Goal: Information Seeking & Learning: Find specific fact

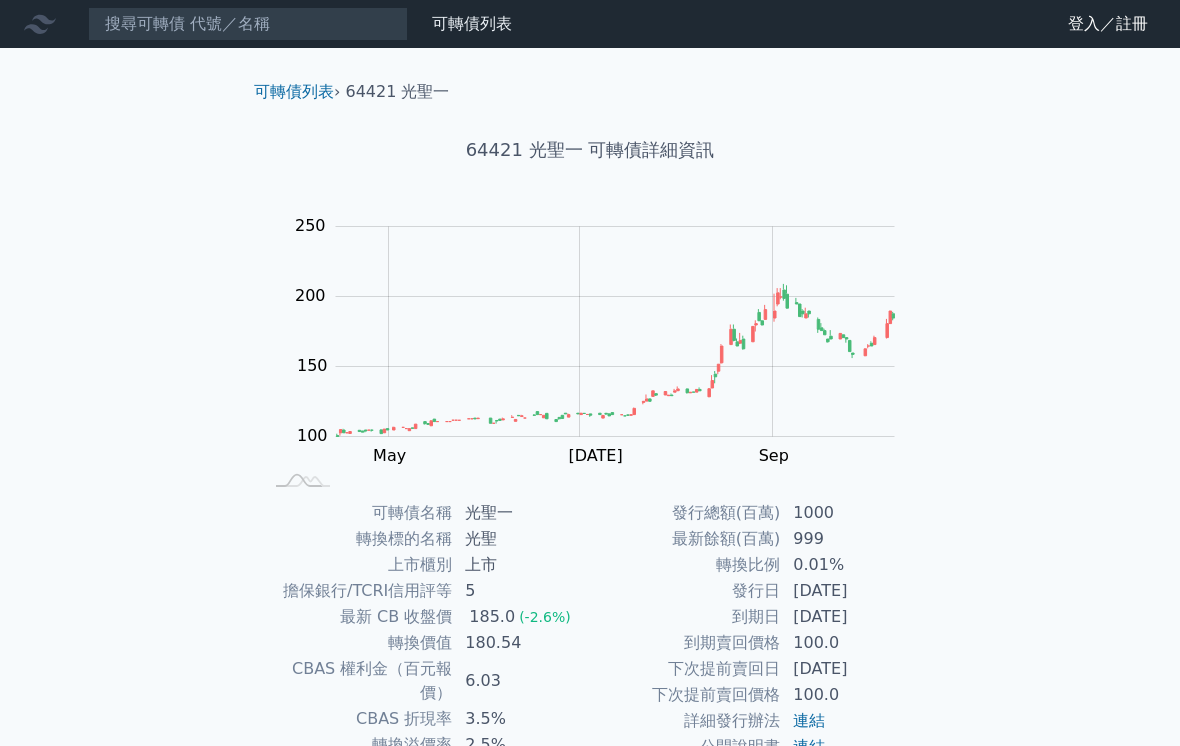
scroll to position [-5, 0]
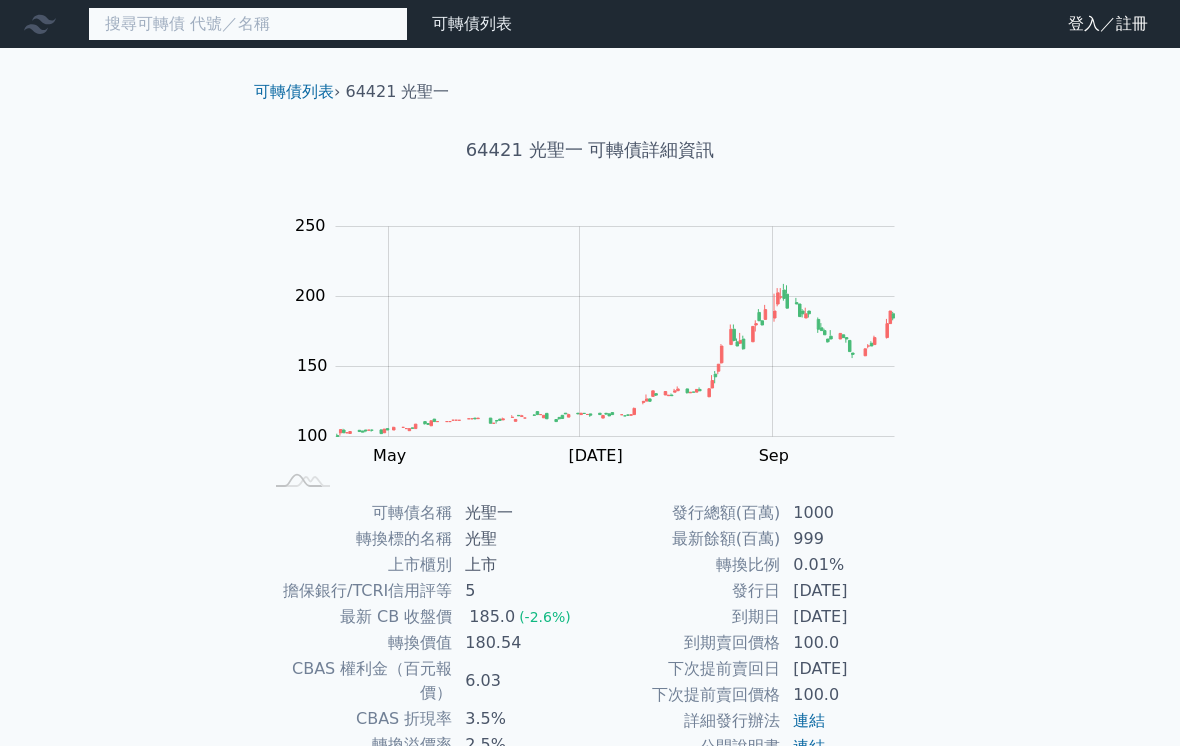
click at [262, 19] on input at bounding box center [248, 24] width 320 height 34
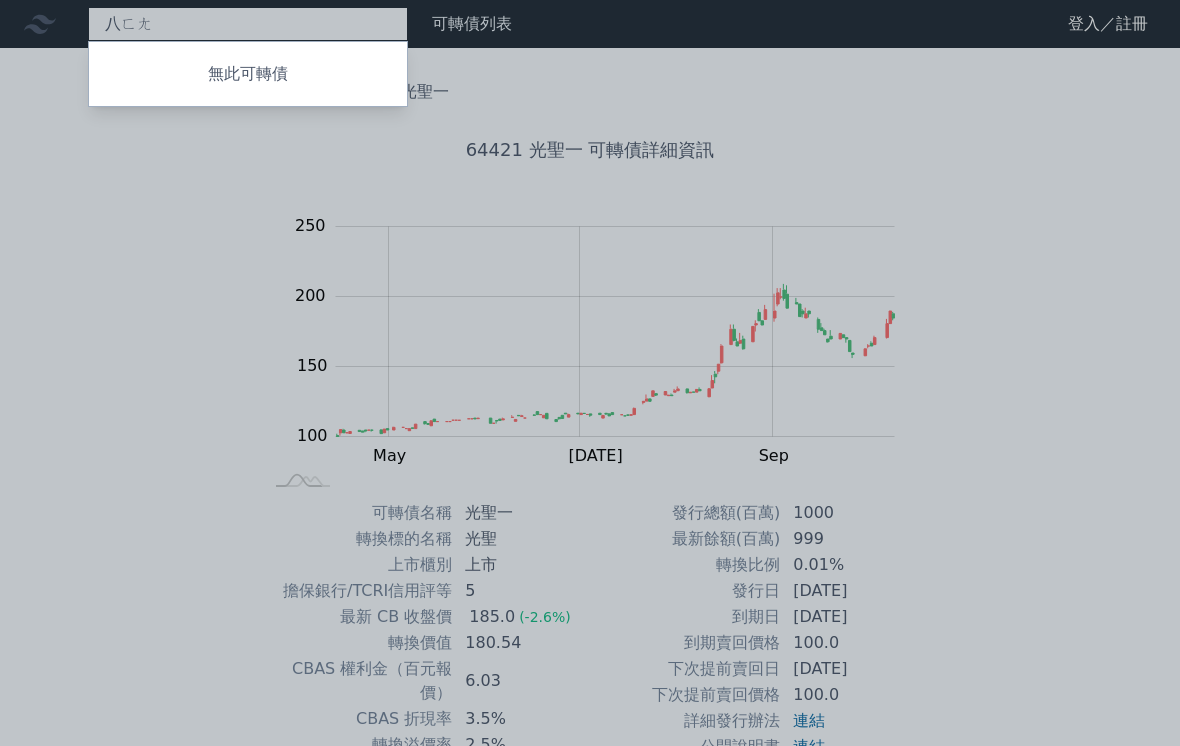
type input "八方"
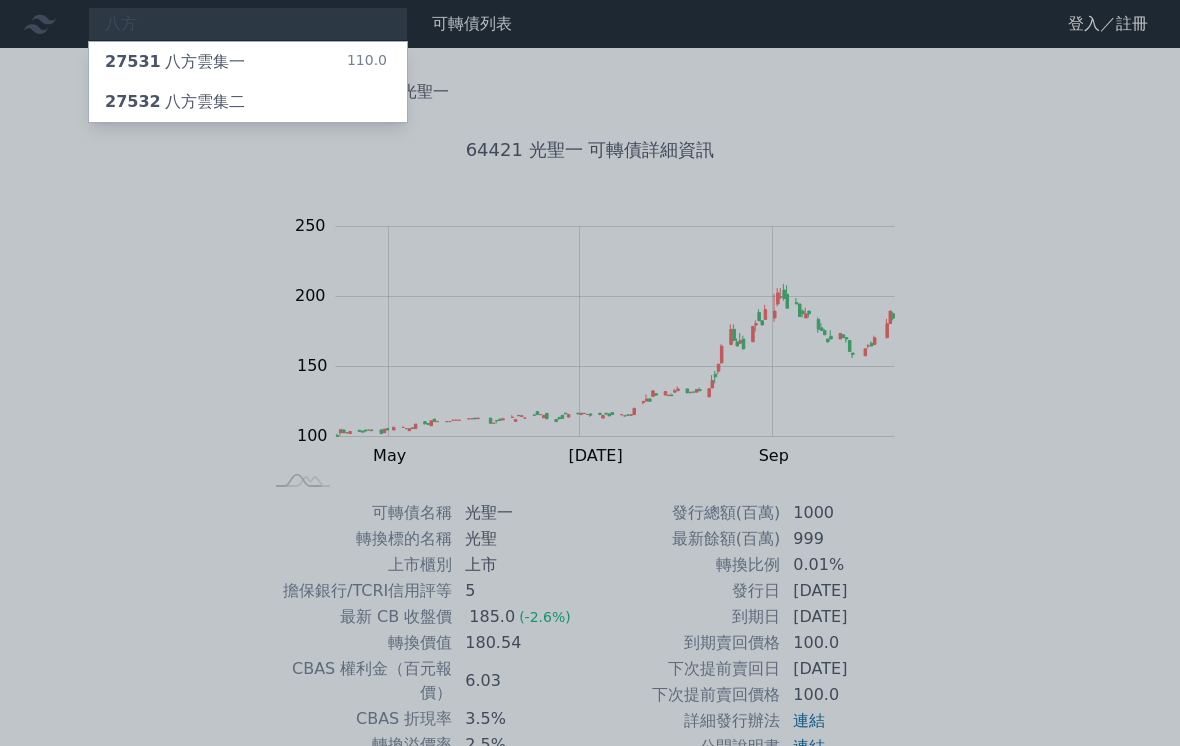
click at [151, 105] on span "27532" at bounding box center [133, 101] width 56 height 19
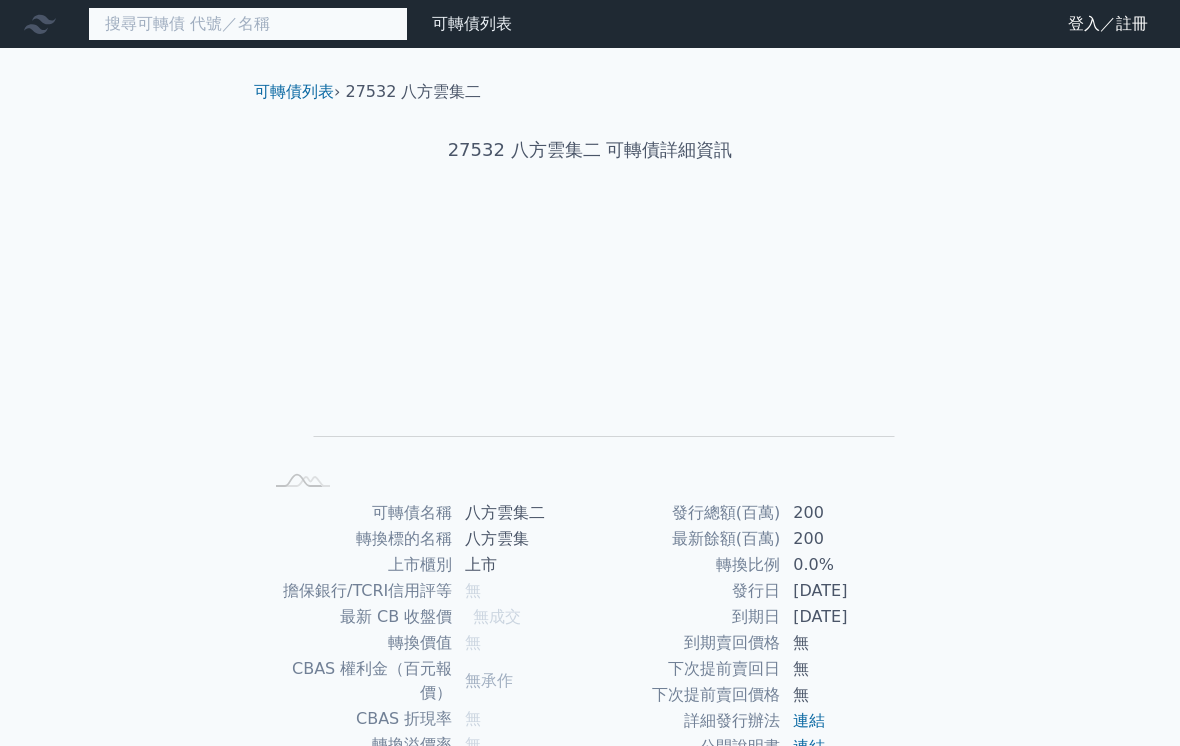
click at [150, 26] on input at bounding box center [248, 24] width 320 height 34
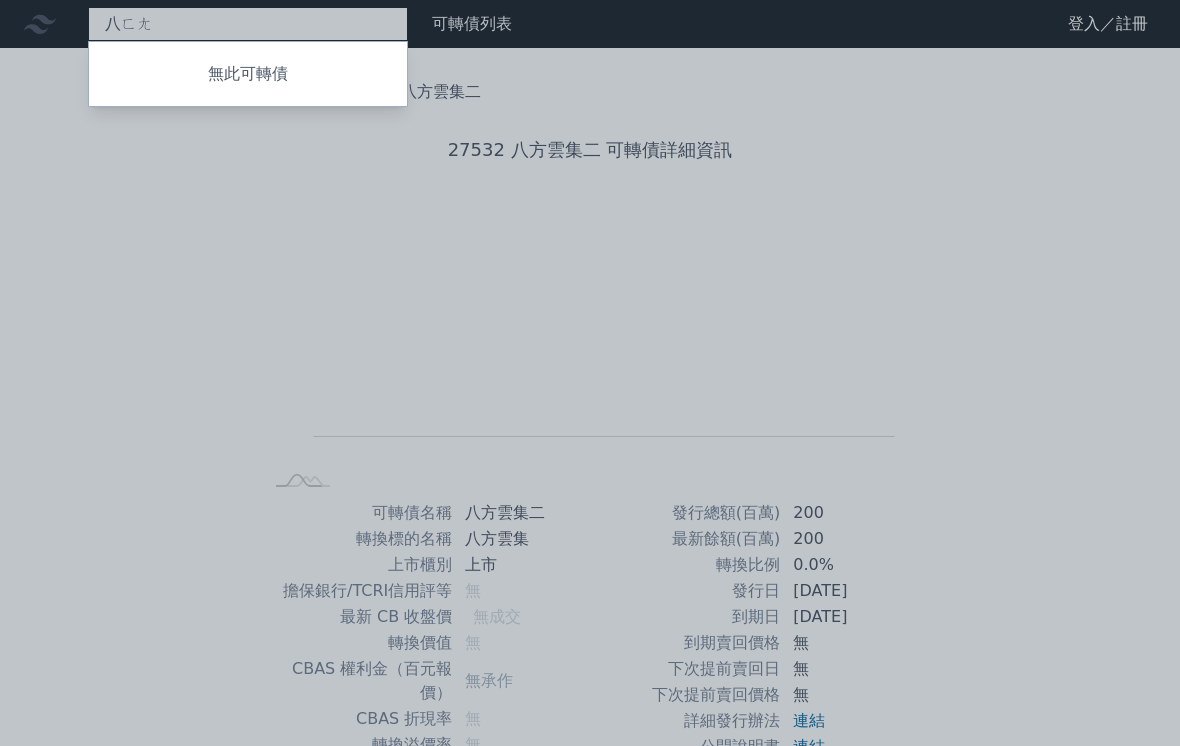
type input "八方"
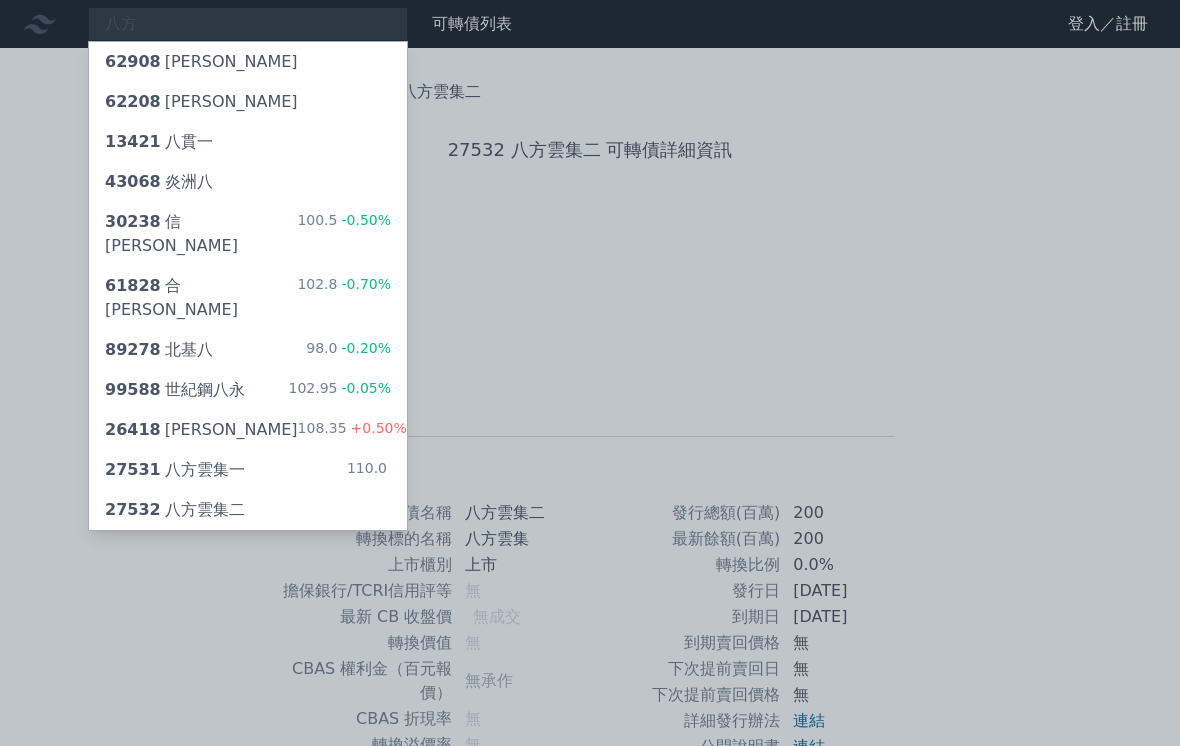
click at [197, 458] on div "27531 八方雲集一" at bounding box center [175, 470] width 140 height 24
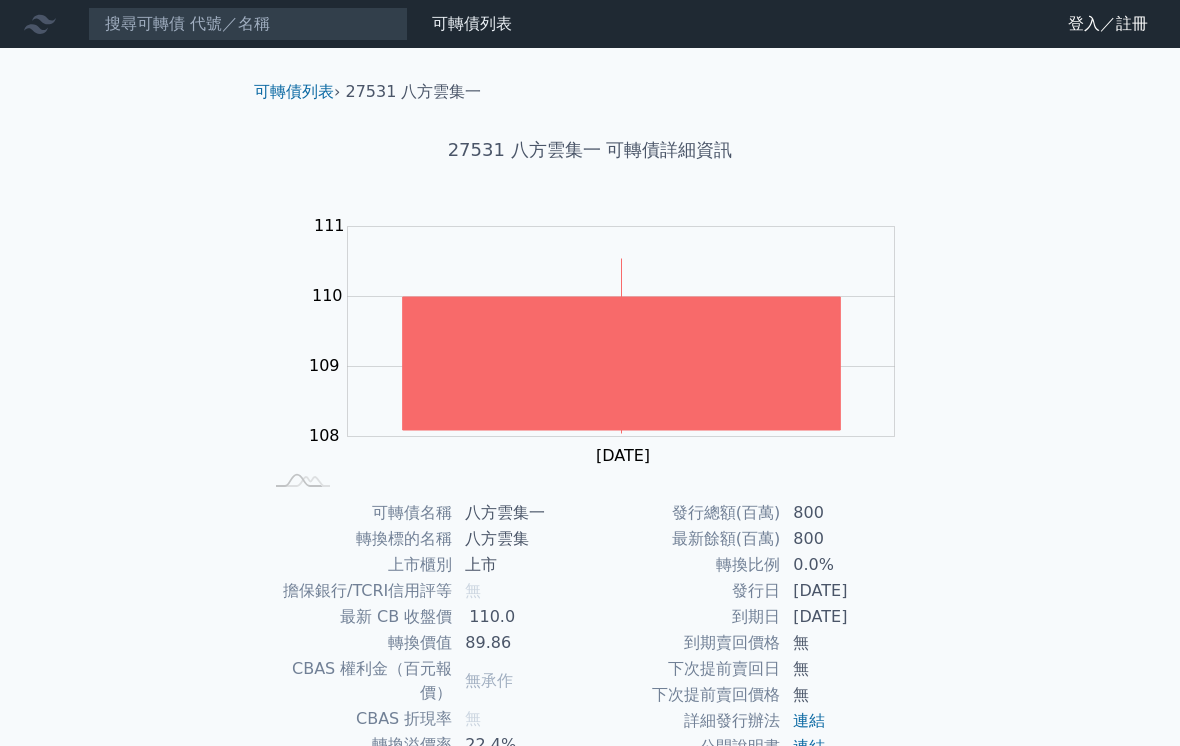
click at [300, 91] on link "可轉債列表" at bounding box center [294, 91] width 80 height 19
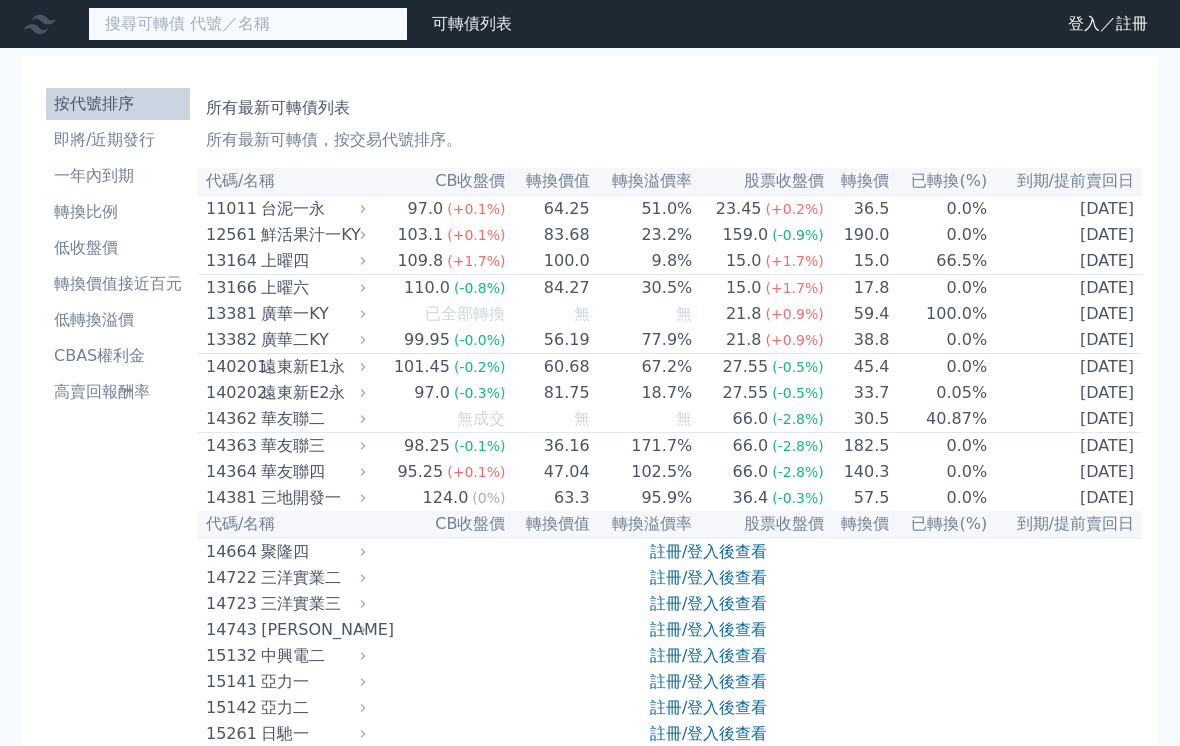
click at [302, 26] on input at bounding box center [248, 24] width 320 height 34
type input "1"
click at [270, 26] on input at bounding box center [248, 24] width 320 height 34
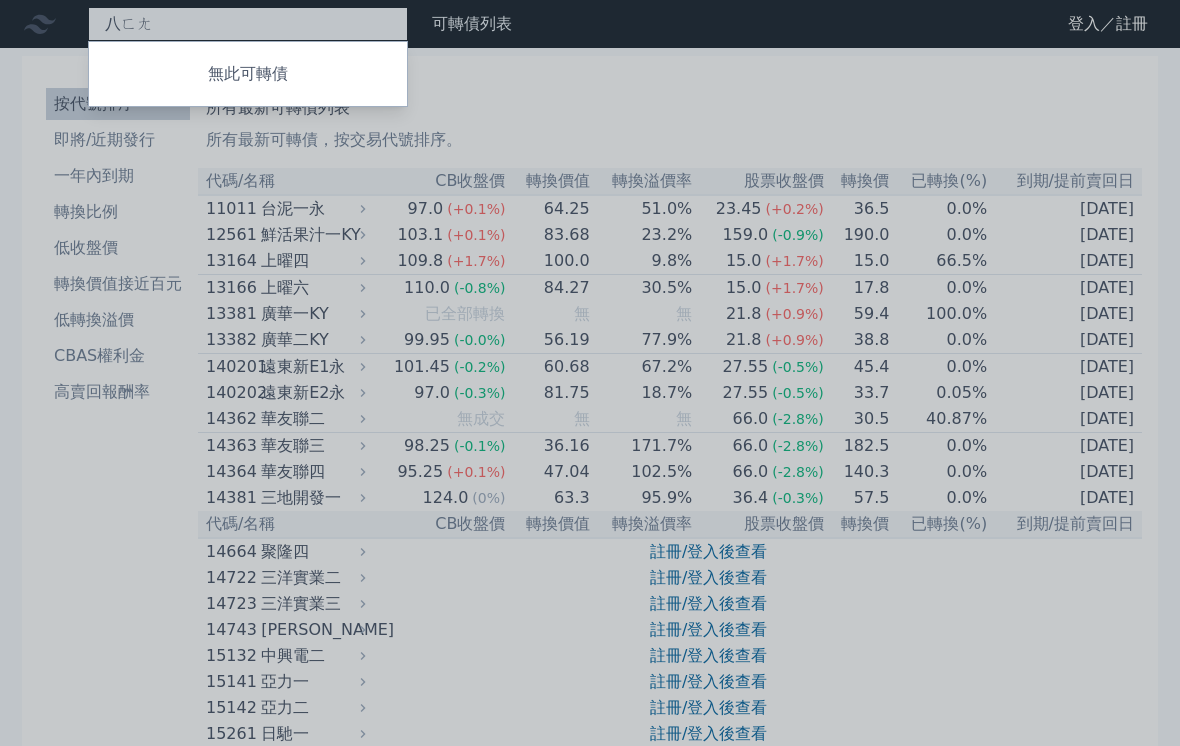
type input "八方"
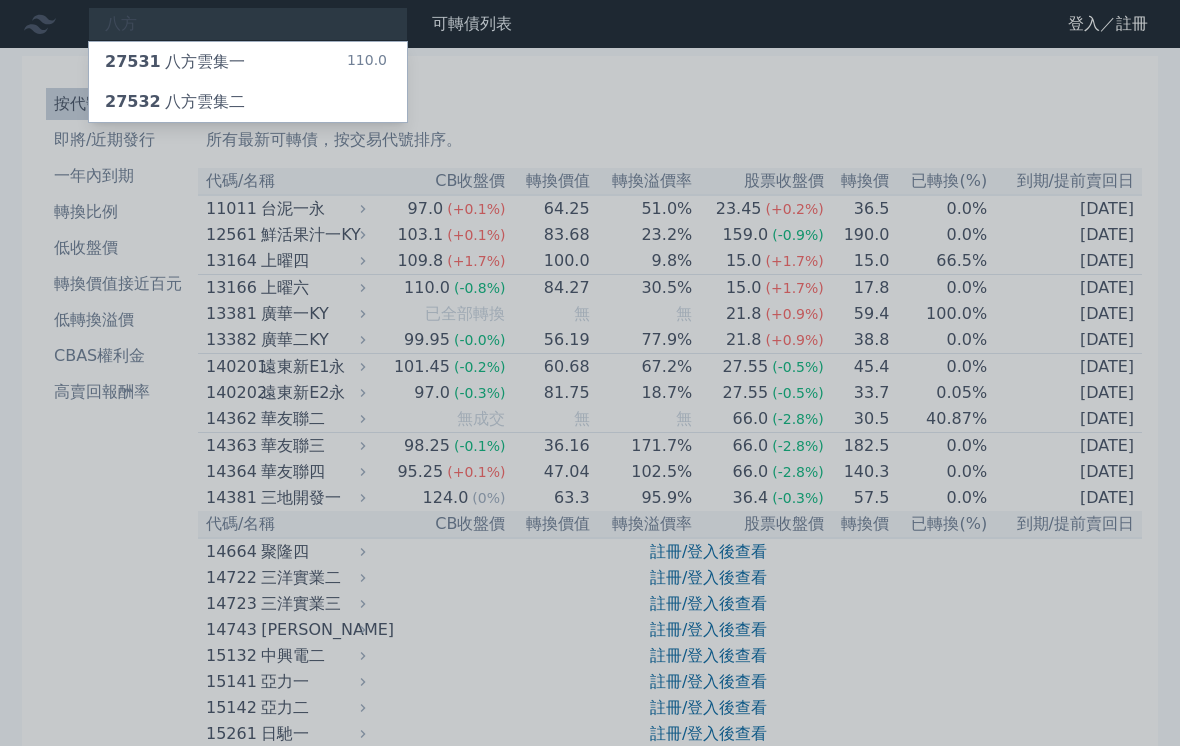
click at [212, 100] on div "27532 八方雲集二" at bounding box center [175, 102] width 140 height 24
